Goal: Register for event/course

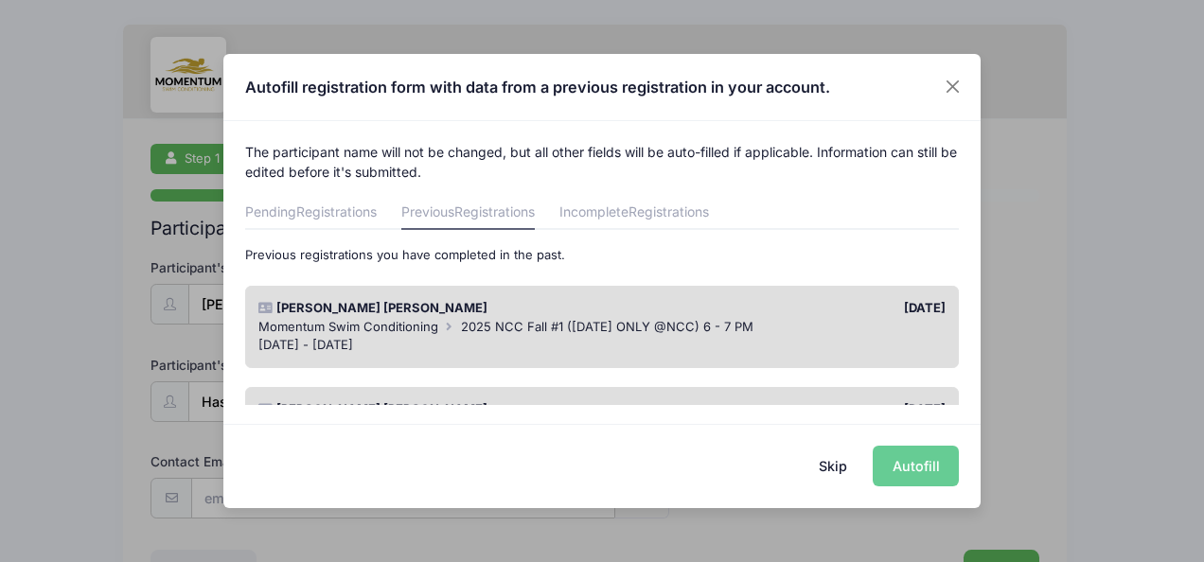
click at [933, 466] on div "Skip Autofill" at bounding box center [601, 466] width 757 height 84
click at [791, 337] on div "[DATE] - [DATE]" at bounding box center [602, 345] width 688 height 19
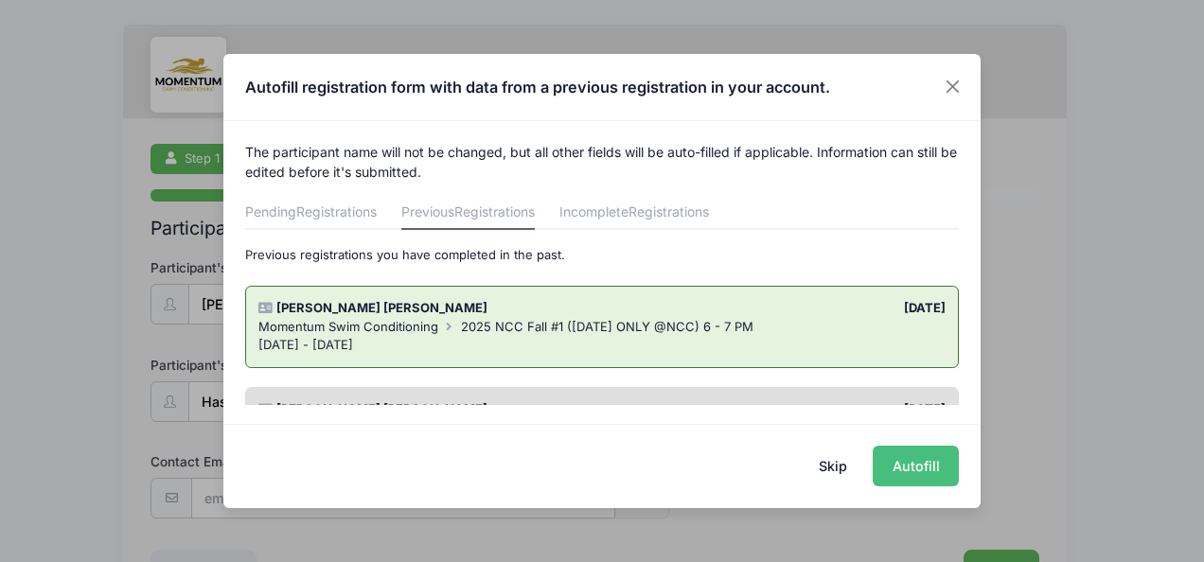
click at [909, 462] on button "Autofill" at bounding box center [916, 466] width 86 height 41
type input "[EMAIL_ADDRESS][DOMAIN_NAME]"
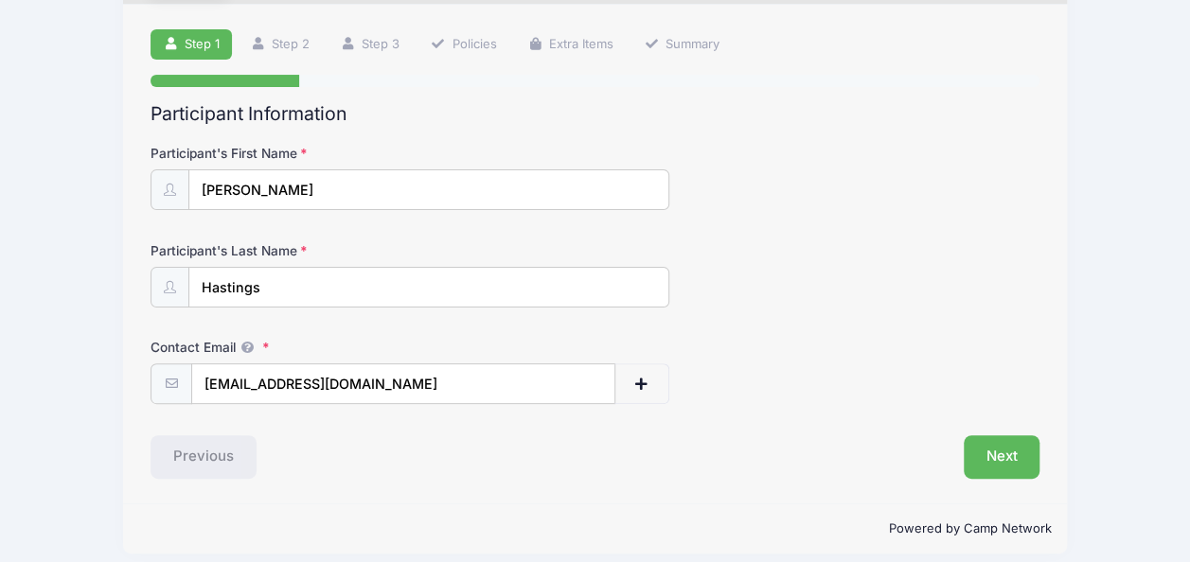
scroll to position [127, 0]
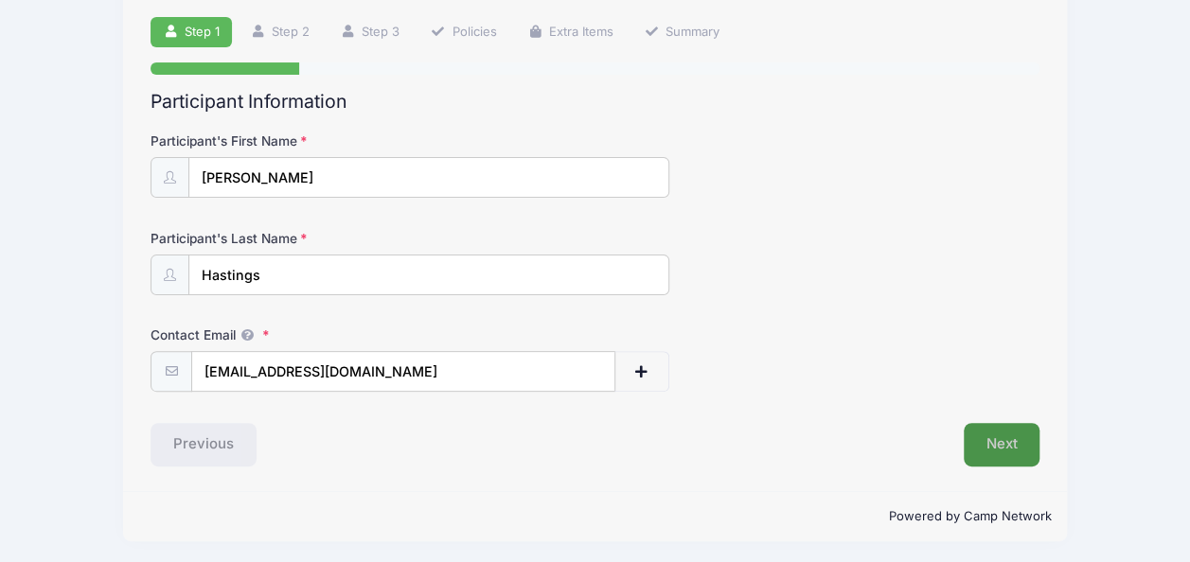
click at [1000, 441] on button "Next" at bounding box center [1002, 445] width 77 height 44
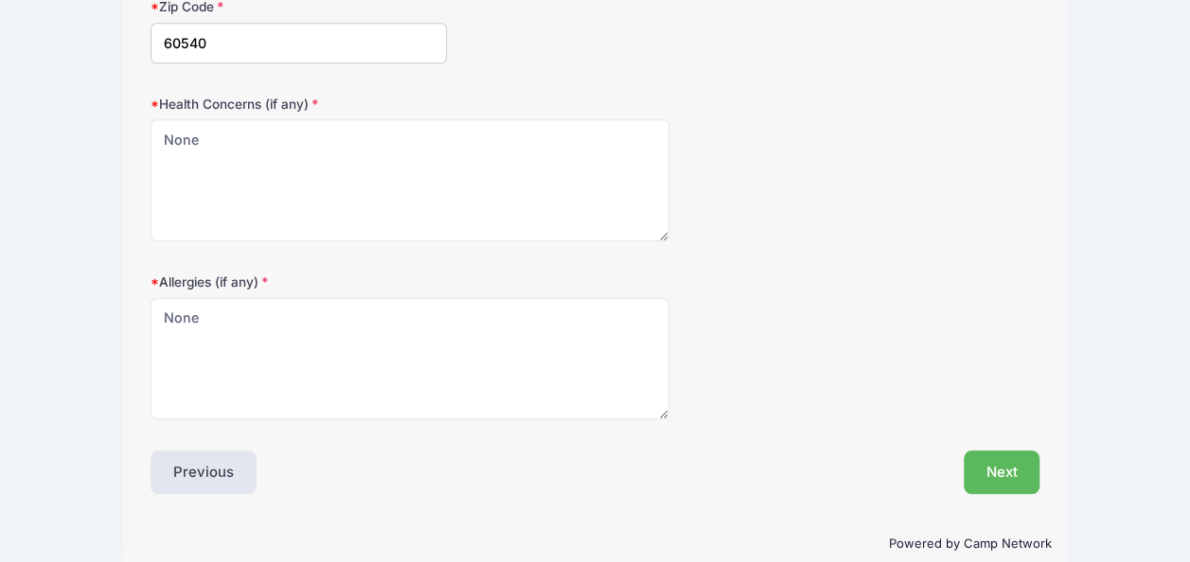
scroll to position [675, 0]
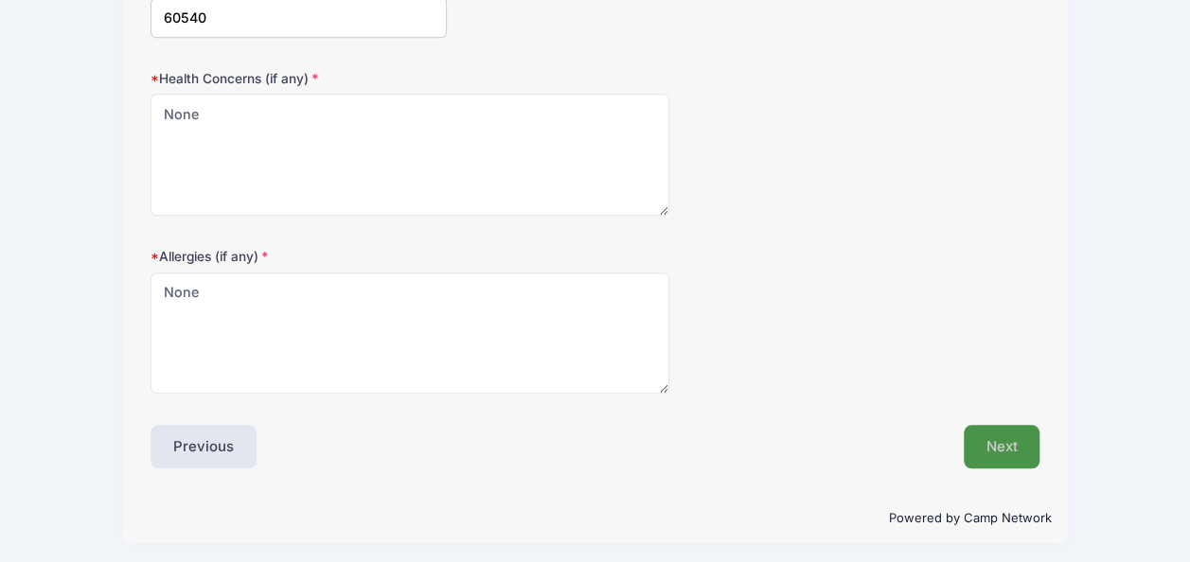
click at [1002, 451] on button "Next" at bounding box center [1002, 447] width 77 height 44
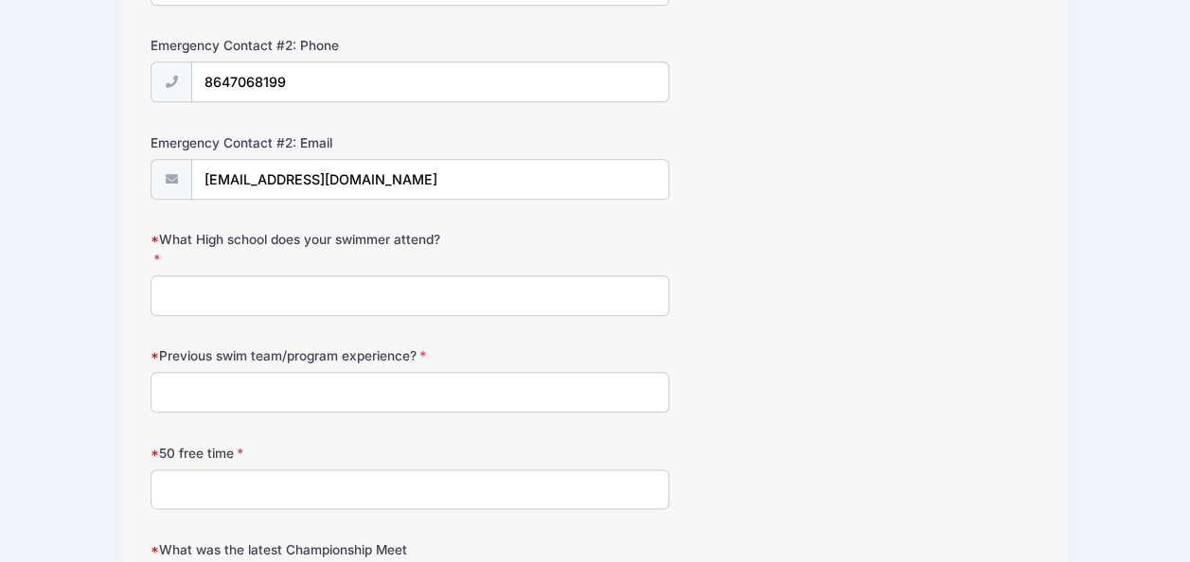
scroll to position [930, 0]
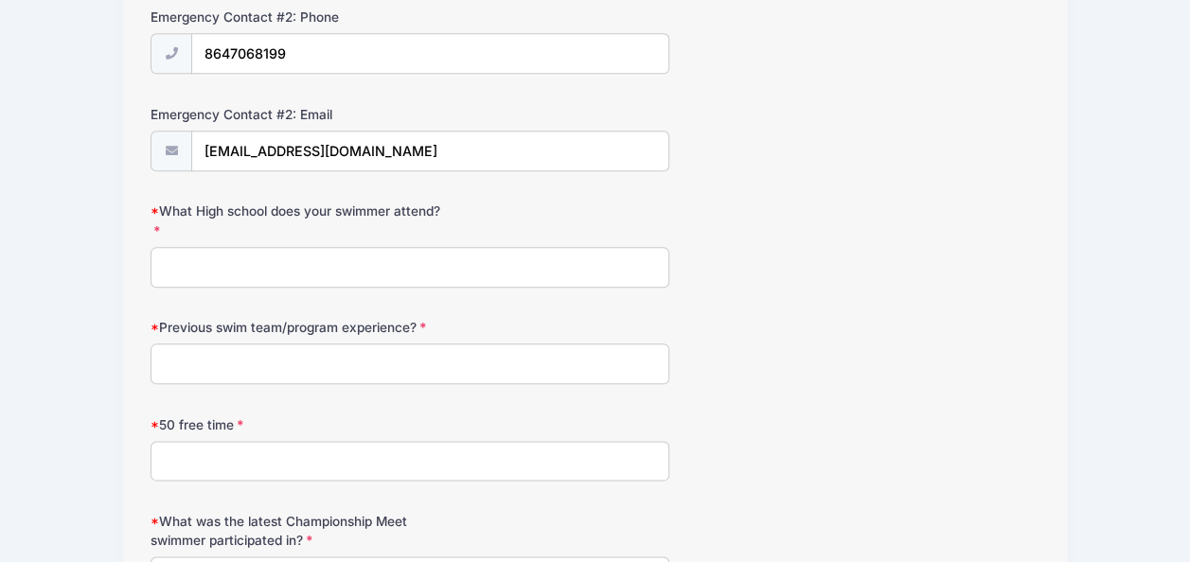
click at [271, 261] on input "What High school does your swimmer attend?" at bounding box center [410, 267] width 519 height 41
type input "Washington Junior High"
click at [193, 366] on input "Previous swim team/program experience?" at bounding box center [410, 364] width 519 height 41
click at [328, 369] on input "Centennial Beach" at bounding box center [410, 364] width 519 height 41
type input "Centennial Beach Mudrats"
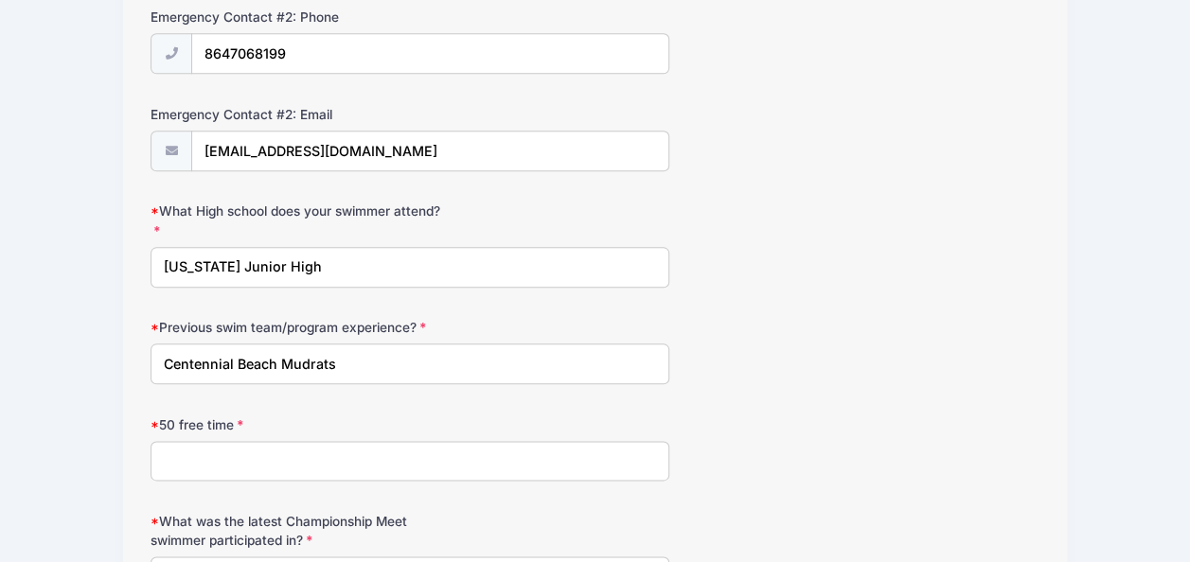
click at [257, 454] on input "50 free time" at bounding box center [410, 461] width 519 height 41
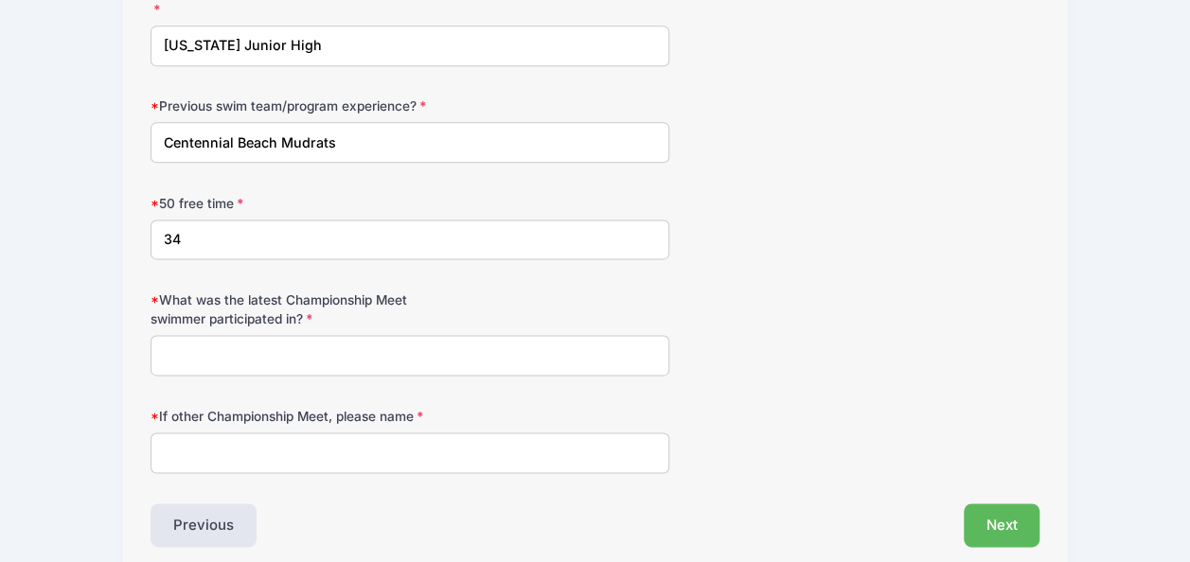
scroll to position [1153, 0]
type input "34"
click at [341, 345] on input "What was the latest Championship Meet swimmer participated in?" at bounding box center [410, 353] width 519 height 41
type input "N/A"
click at [266, 431] on input "If other Championship Meet, please name" at bounding box center [410, 451] width 519 height 41
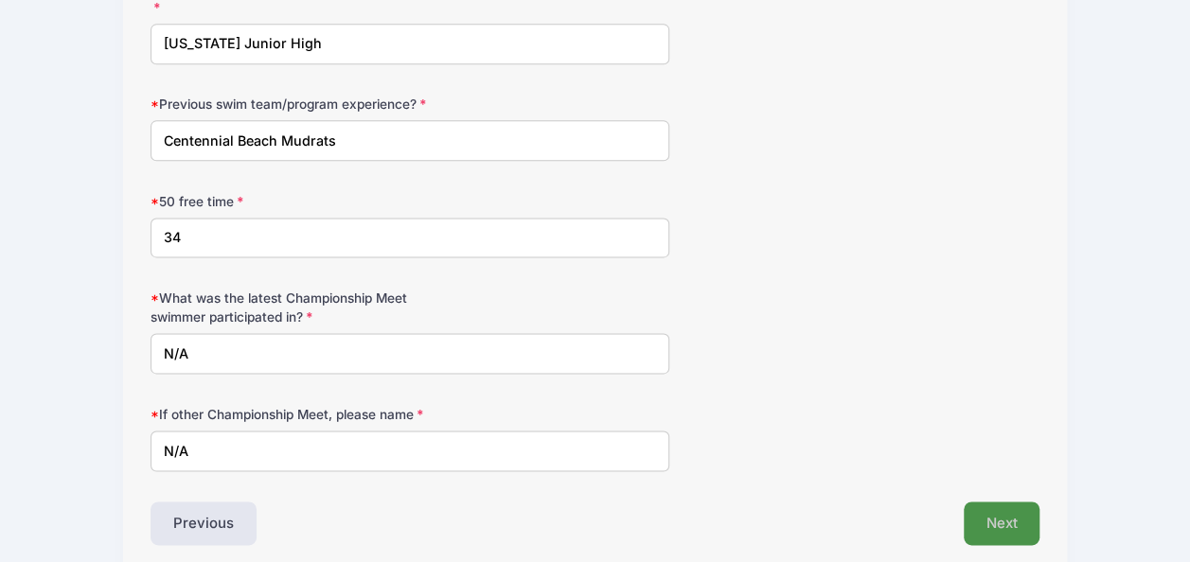
type input "N/A"
click at [997, 507] on button "Next" at bounding box center [1002, 524] width 77 height 44
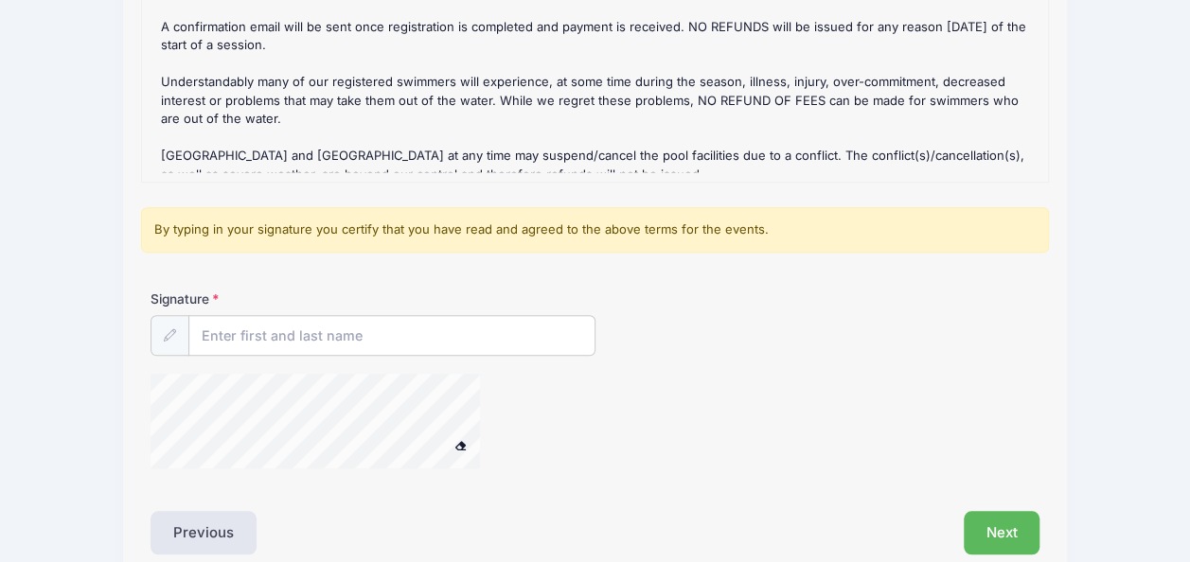
scroll to position [377, 0]
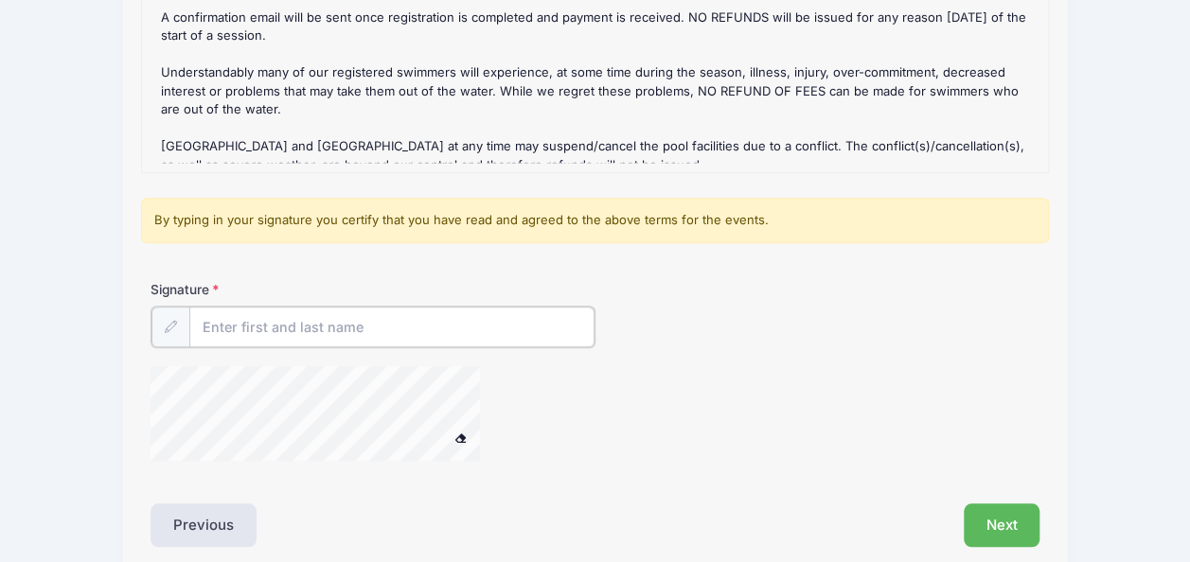
click at [239, 316] on input "Signature" at bounding box center [391, 327] width 405 height 41
type input "Whitney Hastings"
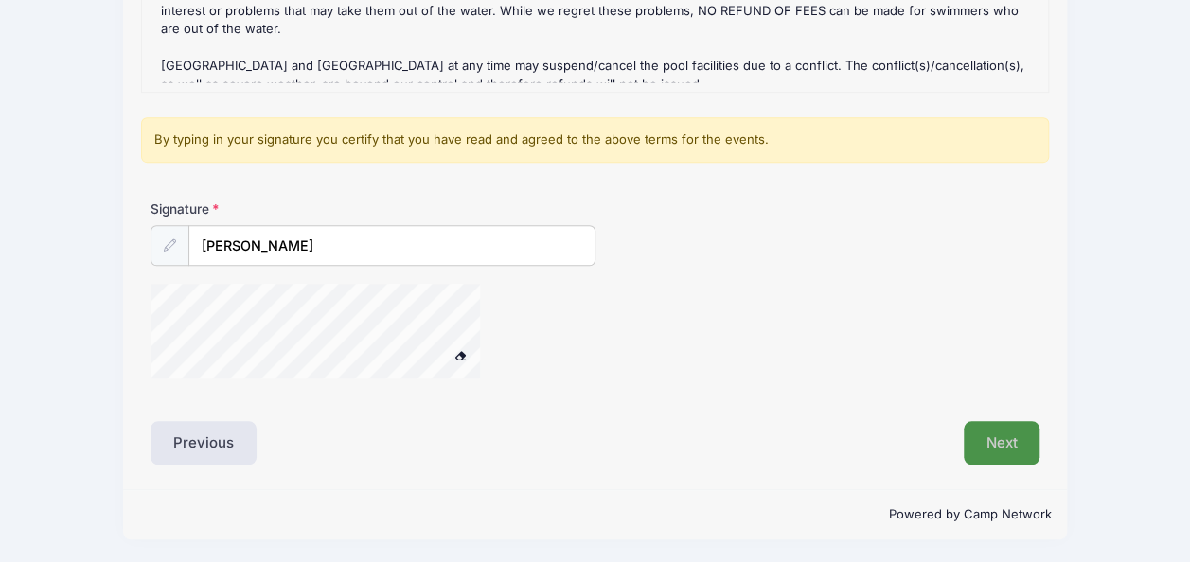
scroll to position [456, 0]
click at [1006, 449] on button "Next" at bounding box center [1002, 444] width 77 height 44
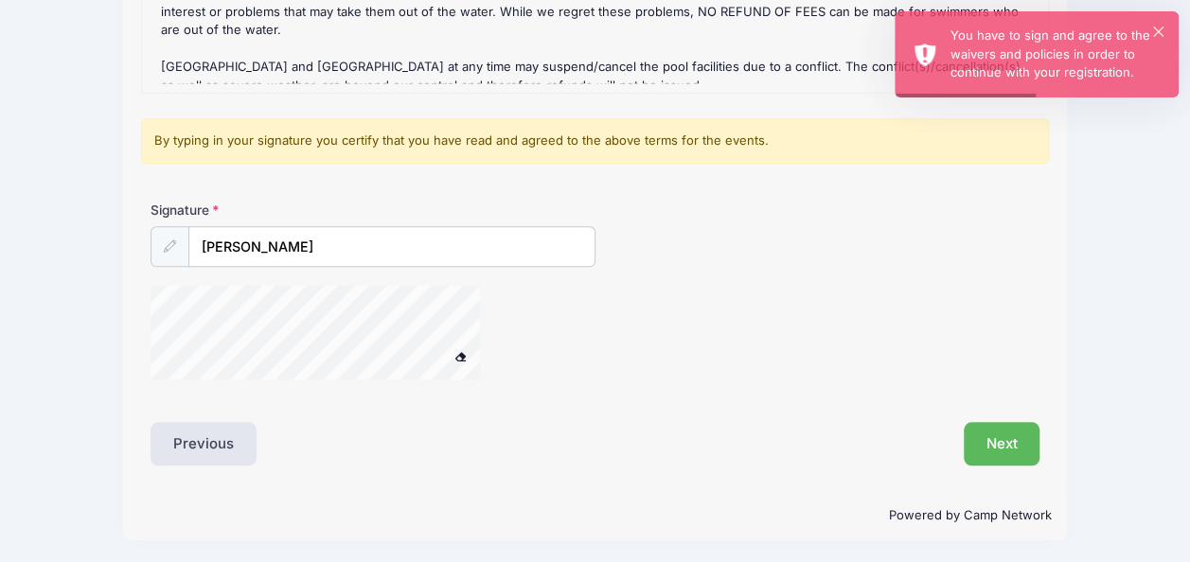
click at [182, 266] on div "Signature Whitney Hastings" at bounding box center [595, 299] width 908 height 197
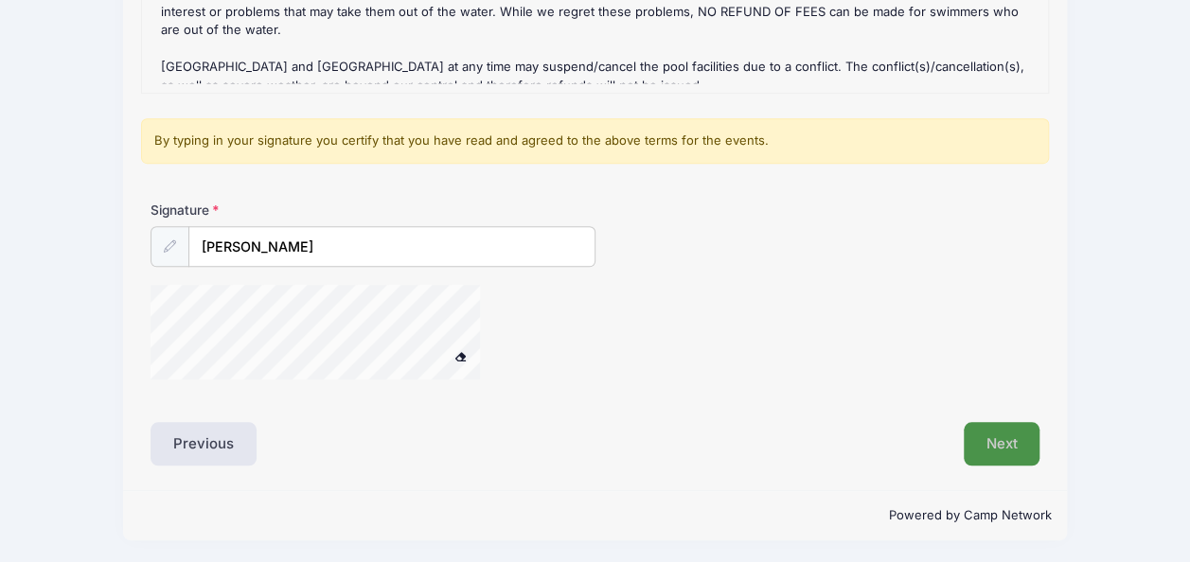
click at [995, 441] on button "Next" at bounding box center [1002, 444] width 77 height 44
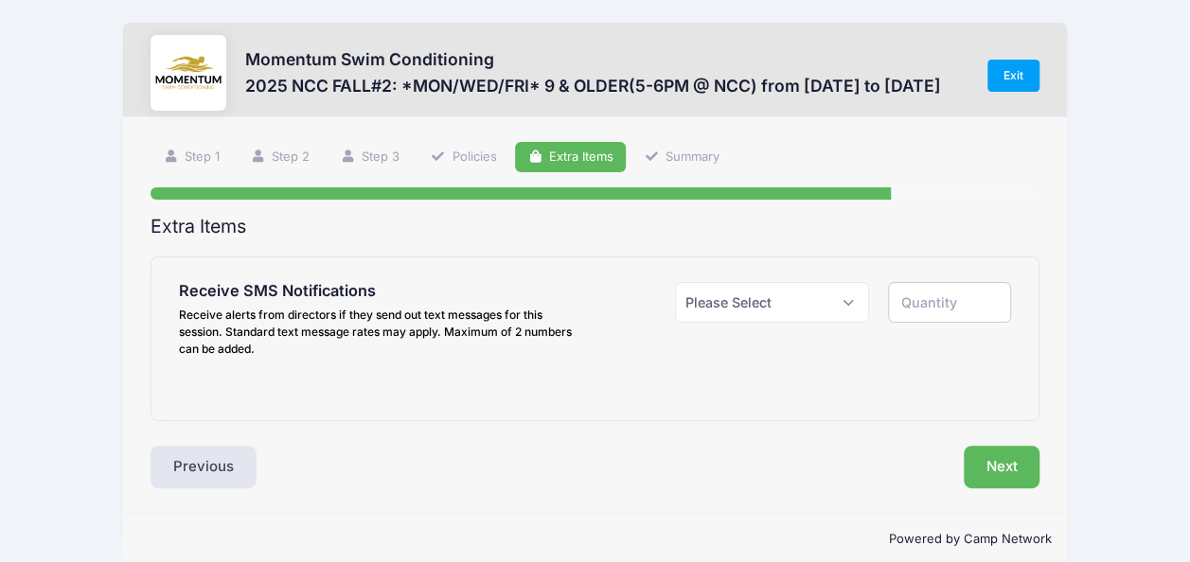
scroll to position [0, 0]
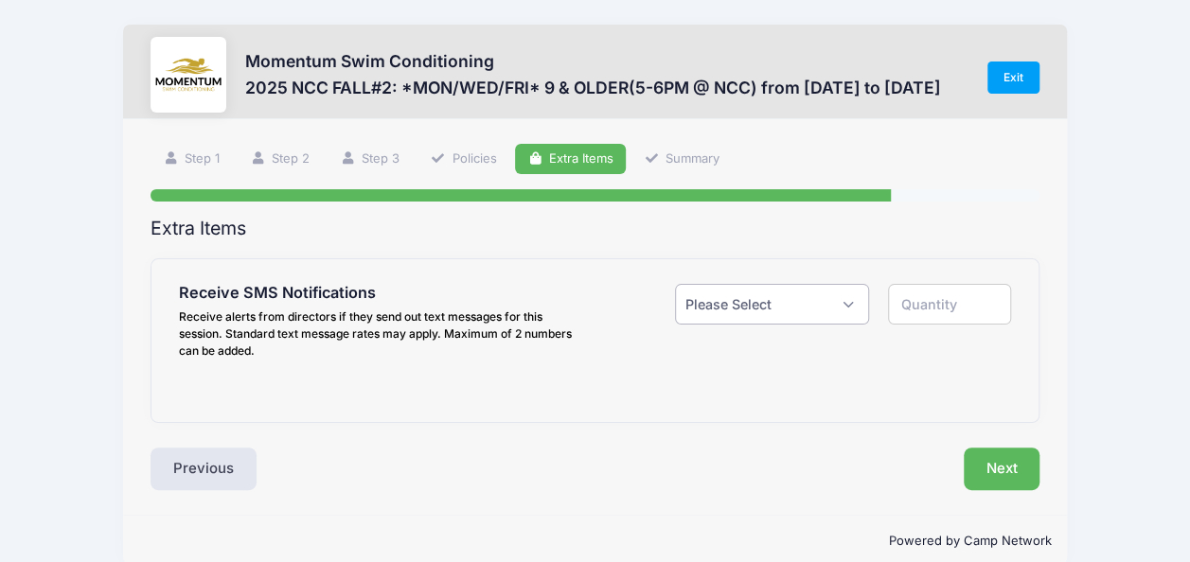
click at [860, 305] on select "Please Select Yes ($0.00) No" at bounding box center [772, 304] width 194 height 41
select select "1"
click at [675, 284] on select "Please Select Yes ($0.00) No" at bounding box center [772, 304] width 194 height 41
type input "1"
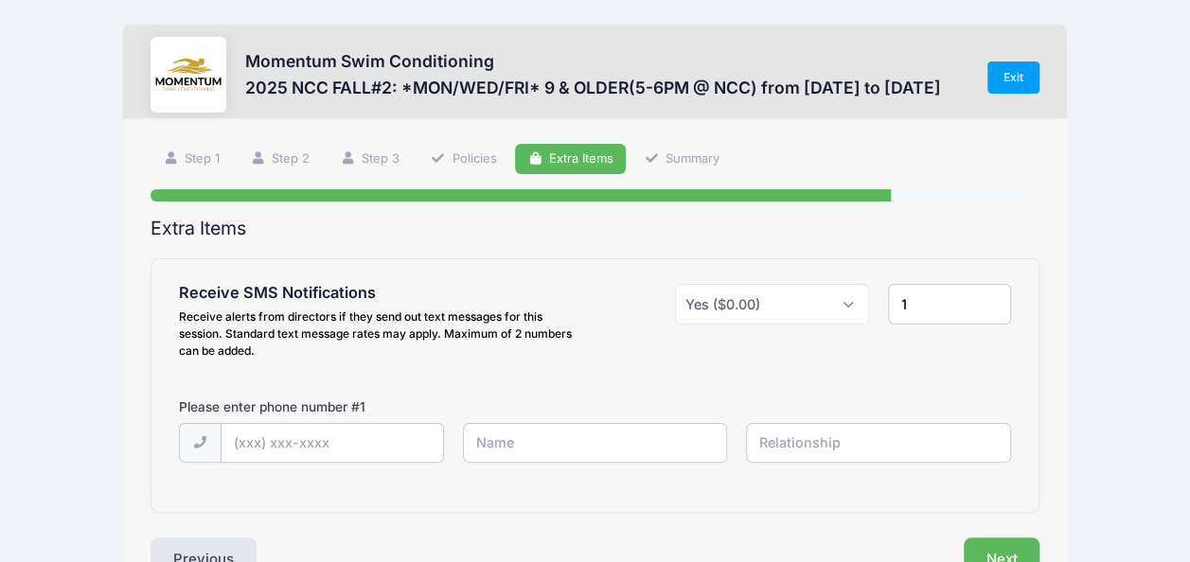
click at [924, 310] on input "1" at bounding box center [949, 304] width 123 height 41
click at [254, 439] on input "text" at bounding box center [333, 444] width 222 height 41
type input "(301) 412-6624"
click at [513, 440] on input "text" at bounding box center [595, 443] width 265 height 41
type input "Whitney Hastings"
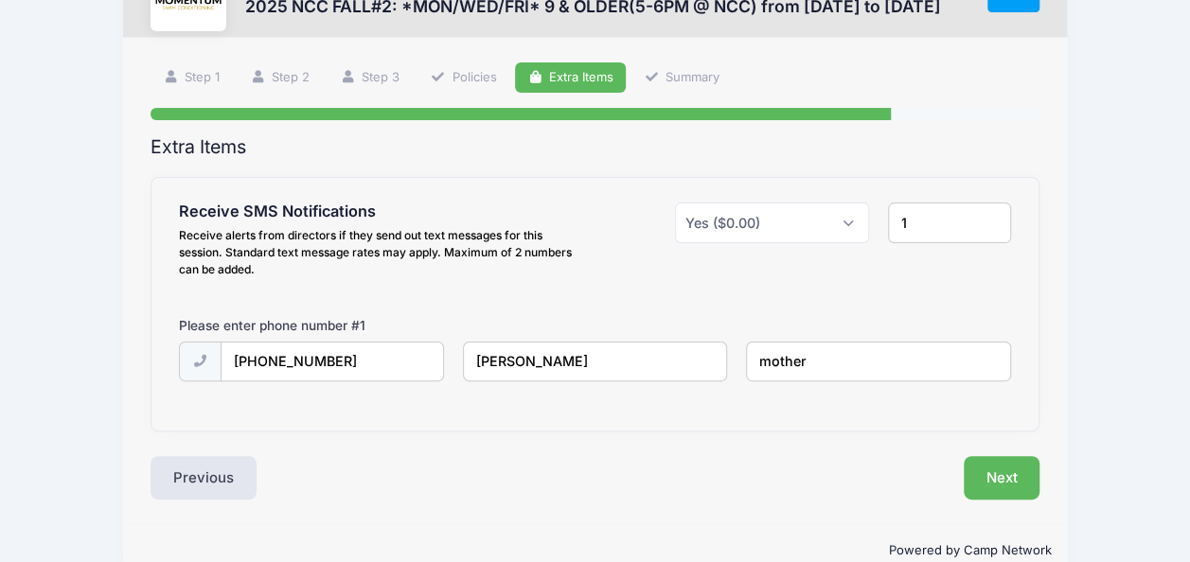
scroll to position [83, 0]
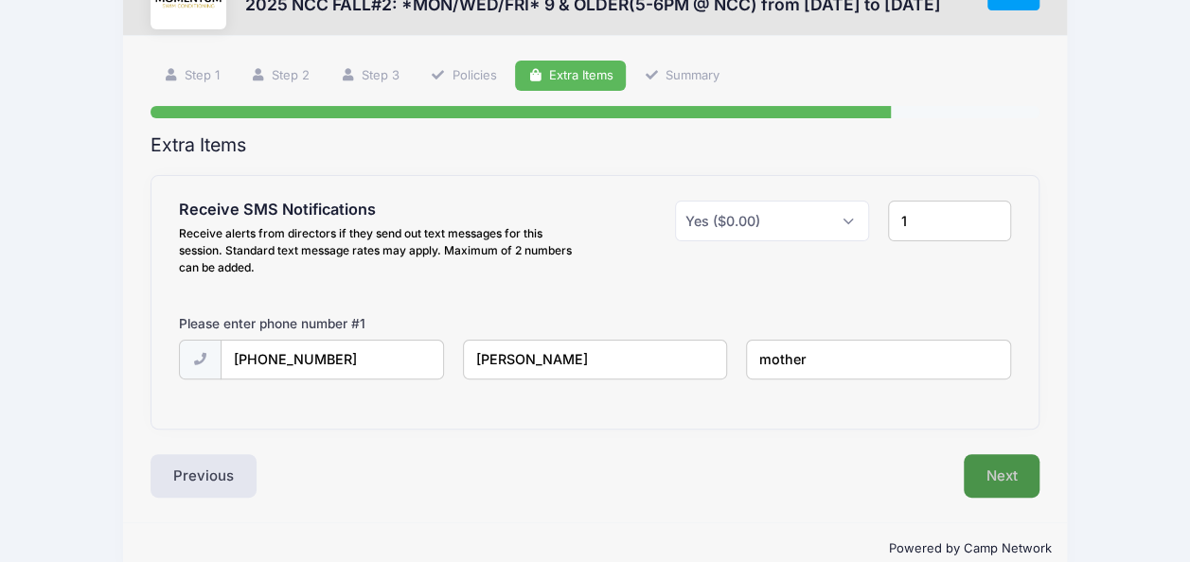
type input "mother"
click at [986, 476] on button "Next" at bounding box center [1002, 476] width 77 height 44
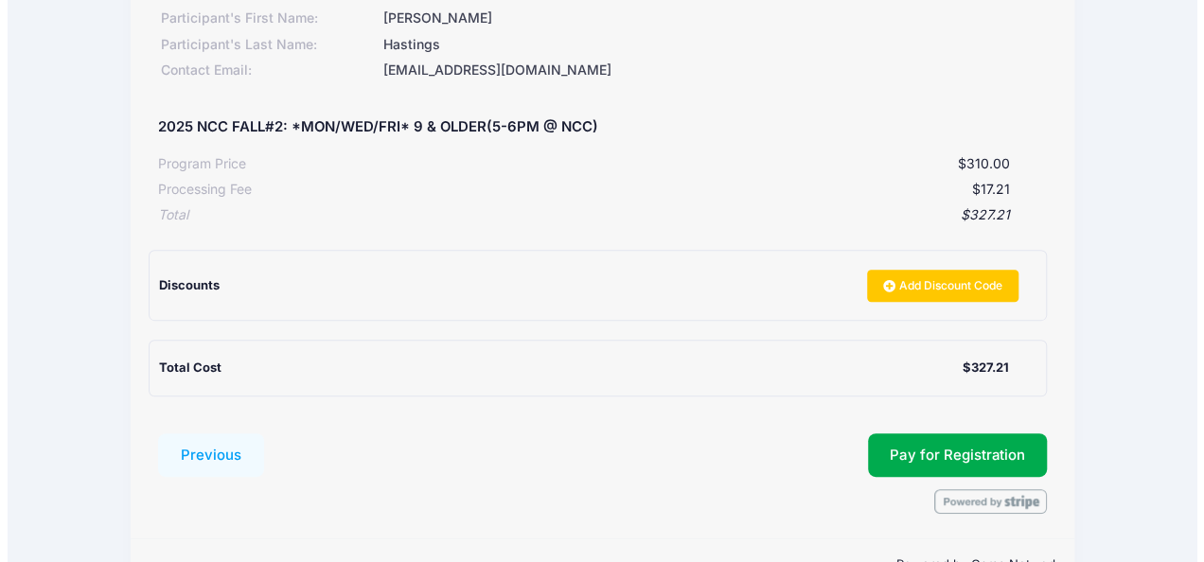
scroll to position [333, 0]
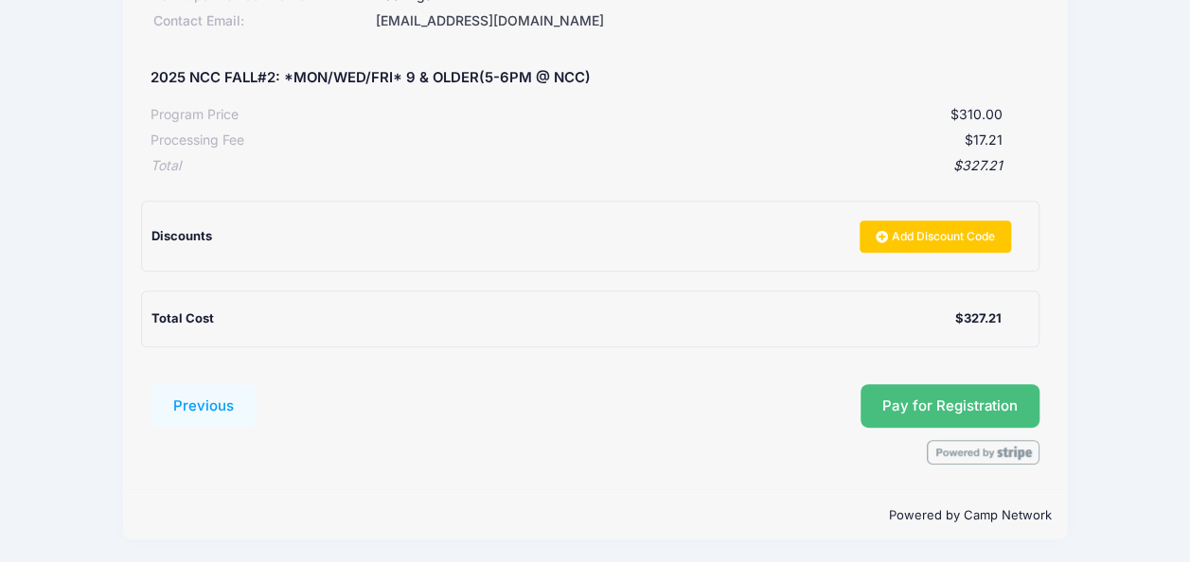
click at [950, 399] on button "Pay for Registration" at bounding box center [950, 406] width 180 height 44
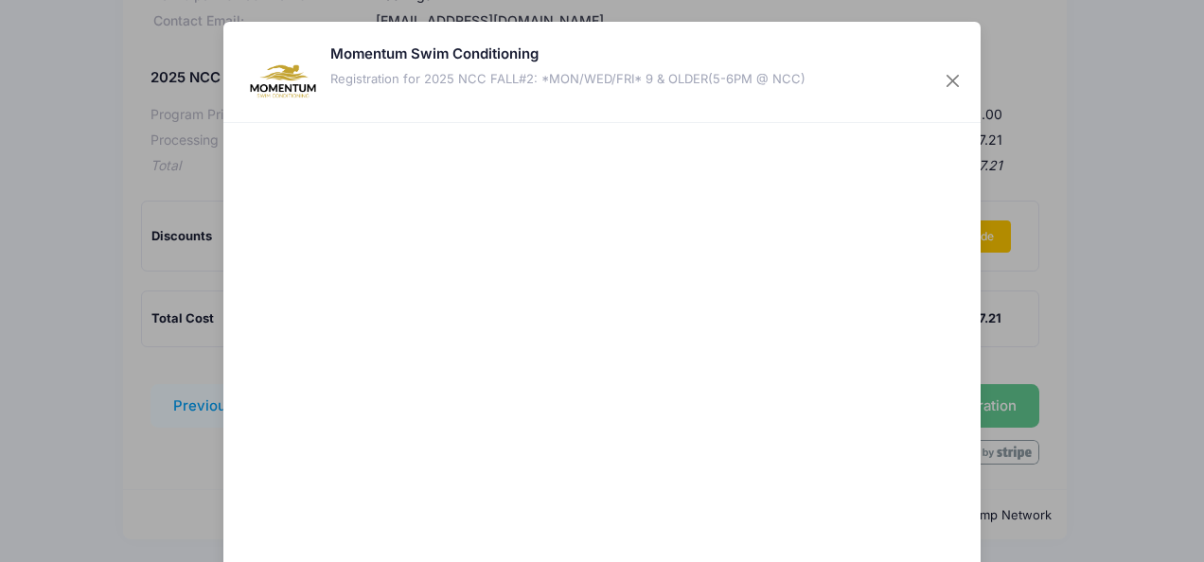
drag, startPoint x: 1187, startPoint y: 240, endPoint x: 1183, endPoint y: 296, distance: 56.0
click at [1183, 296] on div "Momentum Swim Conditioning Registration for 2025 NCC FALL#2: *MON/WED/FRI* 9 & …" at bounding box center [602, 281] width 1204 height 562
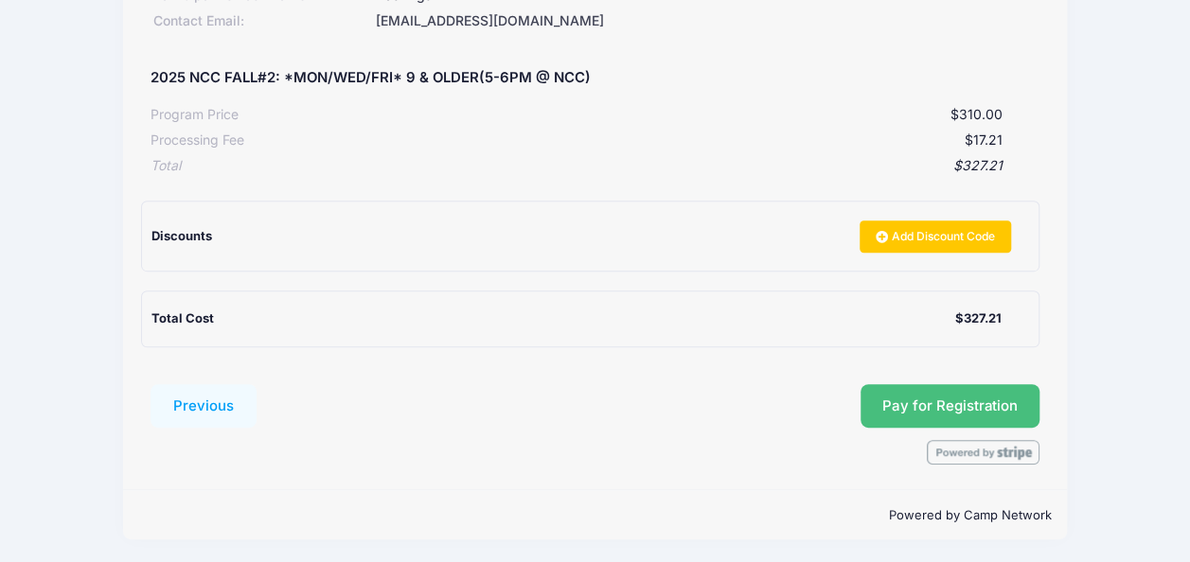
click at [914, 394] on button "Pay for Registration" at bounding box center [950, 406] width 180 height 44
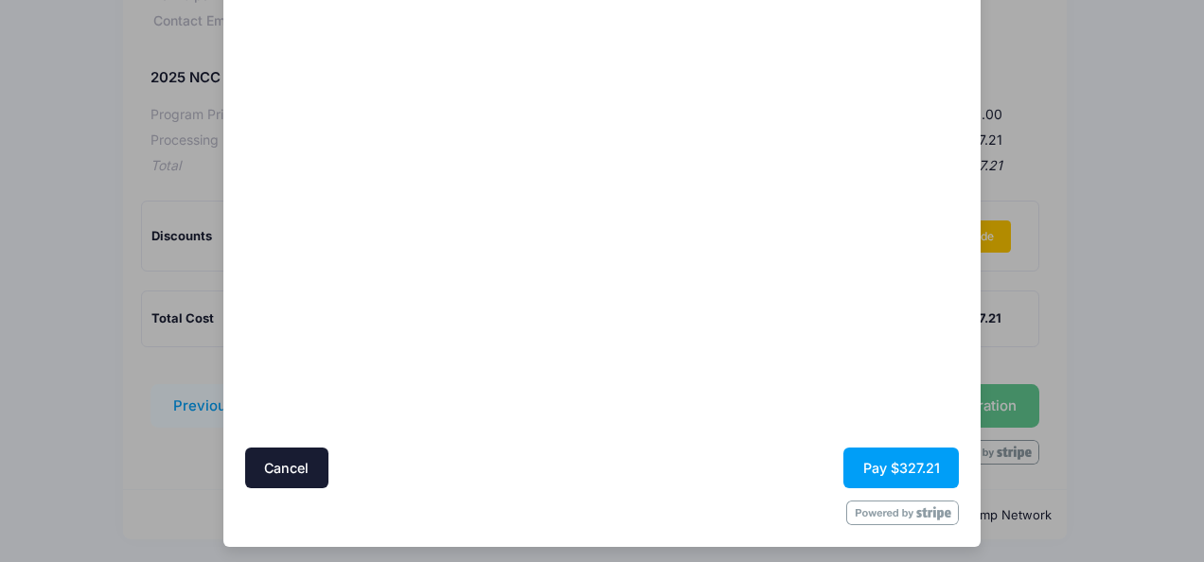
scroll to position [197, 0]
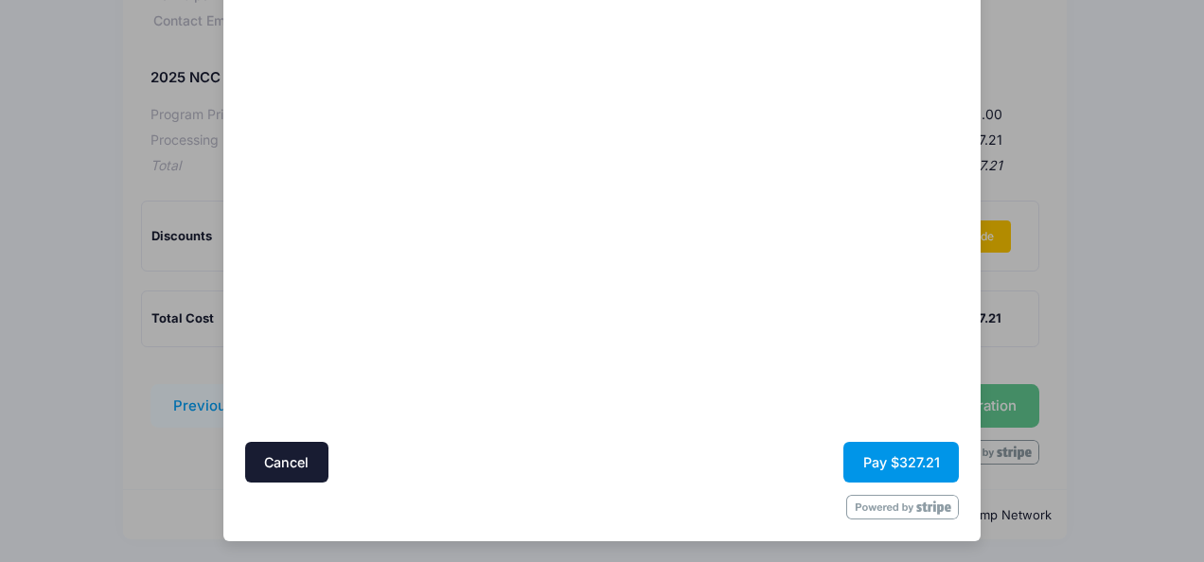
click at [873, 455] on button "Pay $327.21" at bounding box center [900, 462] width 115 height 41
